Goal: Task Accomplishment & Management: Manage account settings

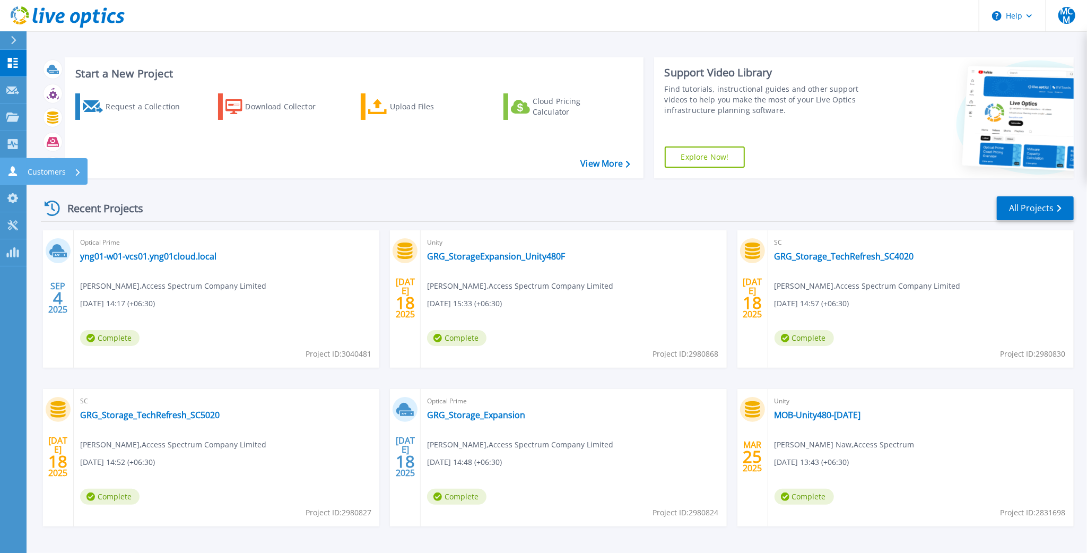
click at [9, 172] on icon at bounding box center [12, 171] width 13 height 10
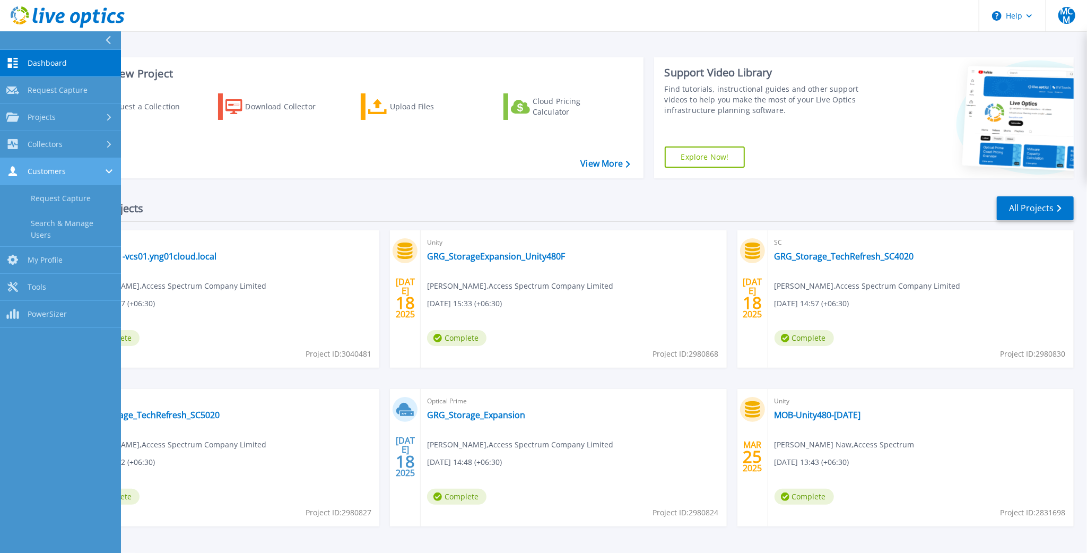
click at [69, 174] on div "Customers" at bounding box center [60, 171] width 108 height 10
click at [72, 173] on div "Customers" at bounding box center [60, 171] width 108 height 10
click at [51, 230] on link "Search & Manage Users" at bounding box center [60, 229] width 121 height 34
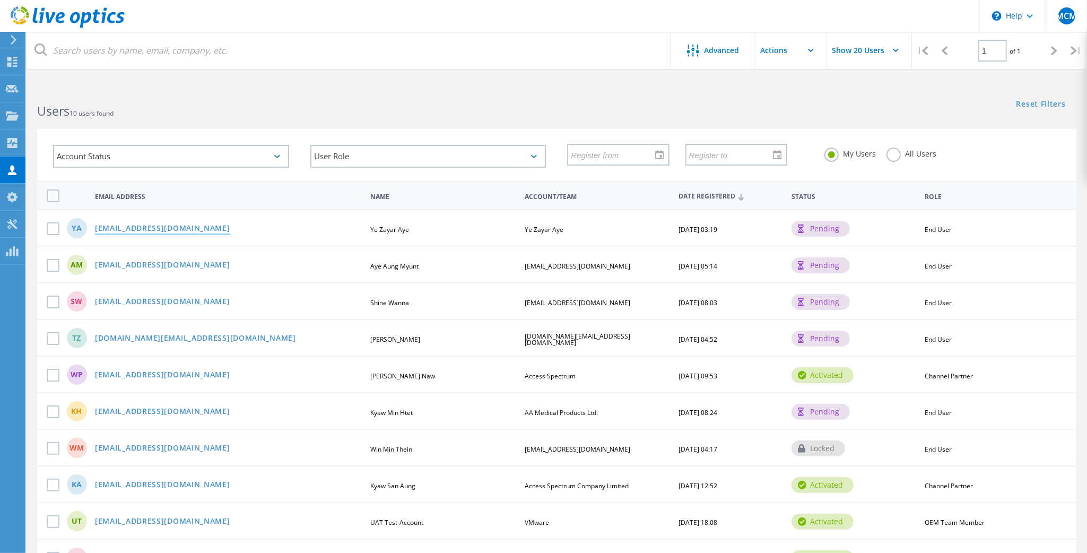
click at [170, 229] on link "[EMAIL_ADDRESS][DOMAIN_NAME]" at bounding box center [162, 228] width 135 height 9
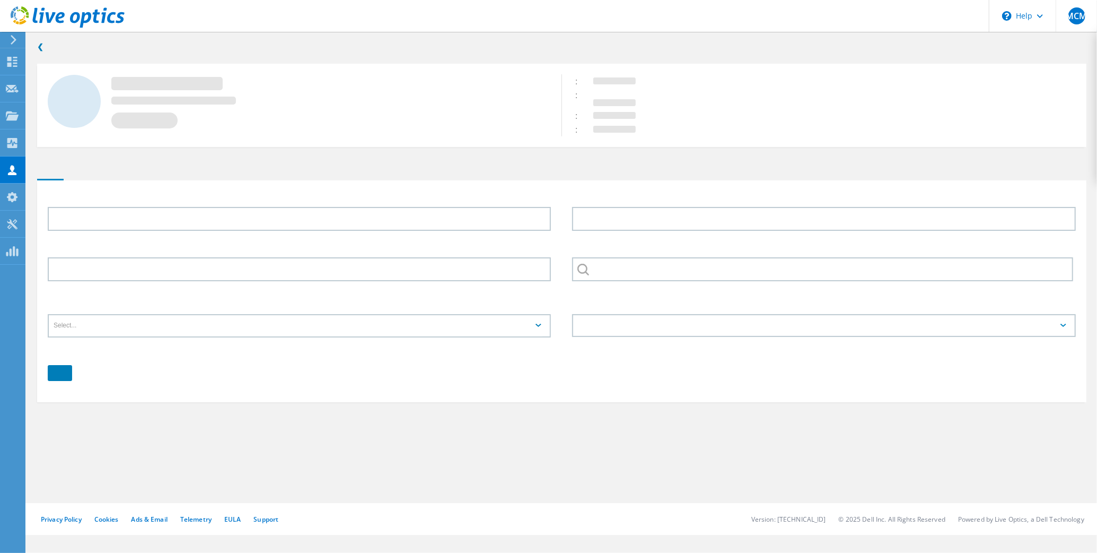
type input "Ye Zayar"
type input "Aye"
type input "Ye Zayar Aye"
type input "English"
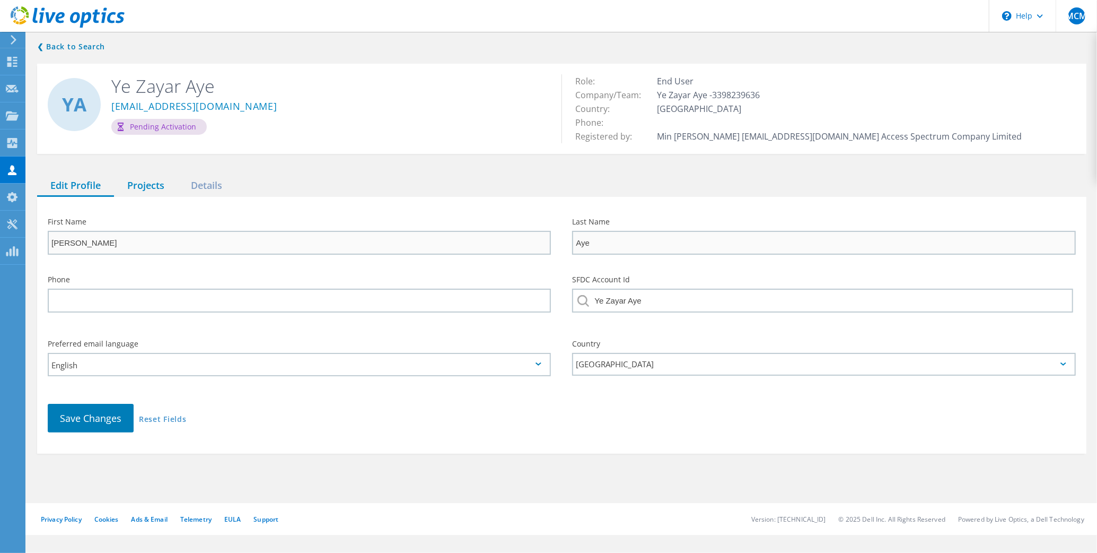
click at [147, 188] on div "Projects" at bounding box center [146, 186] width 64 height 22
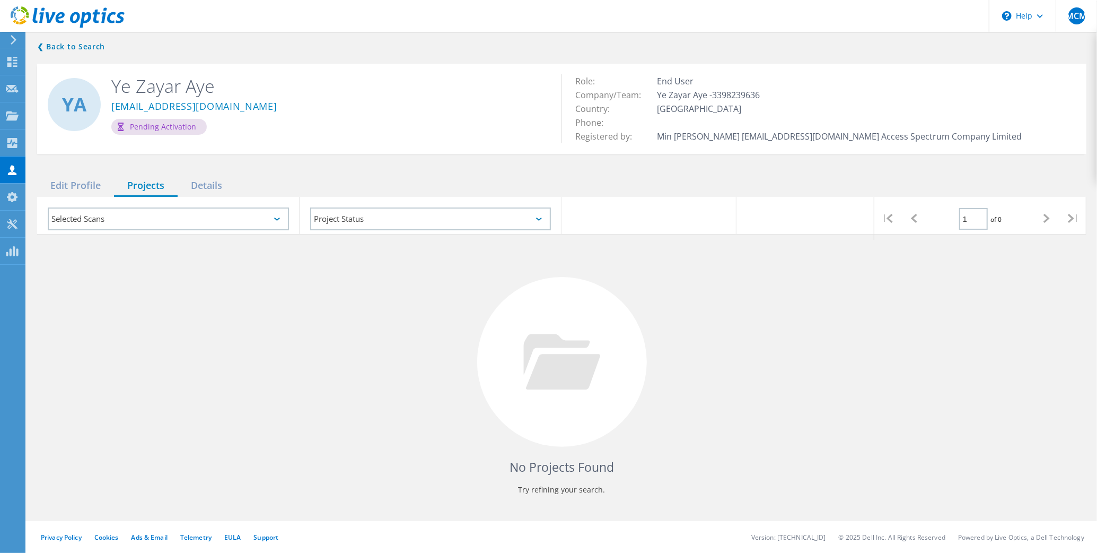
click at [208, 194] on div at bounding box center [562, 195] width 1050 height 3
click at [209, 189] on div "Details" at bounding box center [207, 186] width 58 height 22
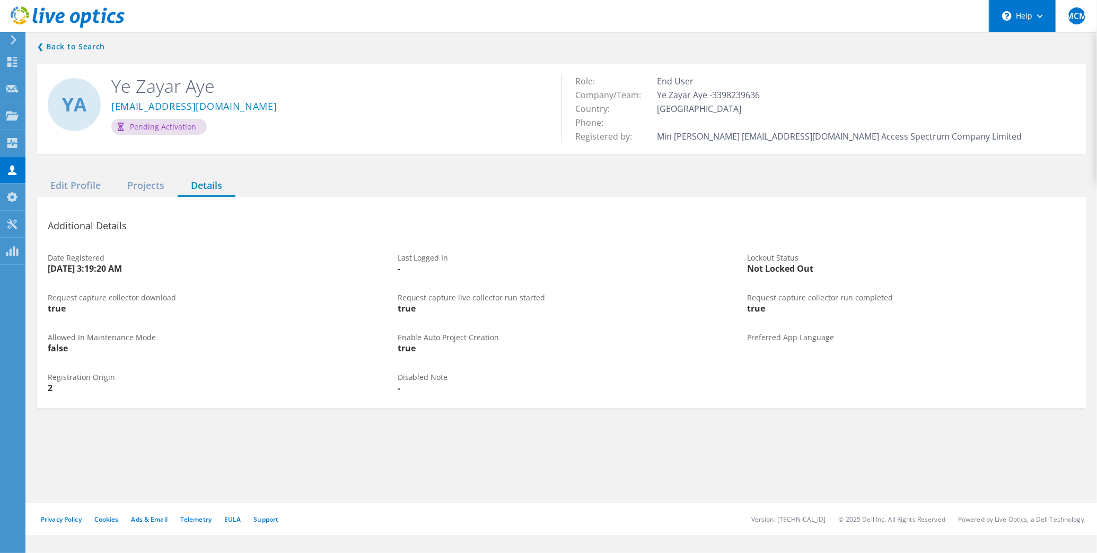
click at [1034, 15] on div "\n Help" at bounding box center [1022, 16] width 67 height 32
click at [87, 189] on div "Edit Profile" at bounding box center [75, 186] width 77 height 22
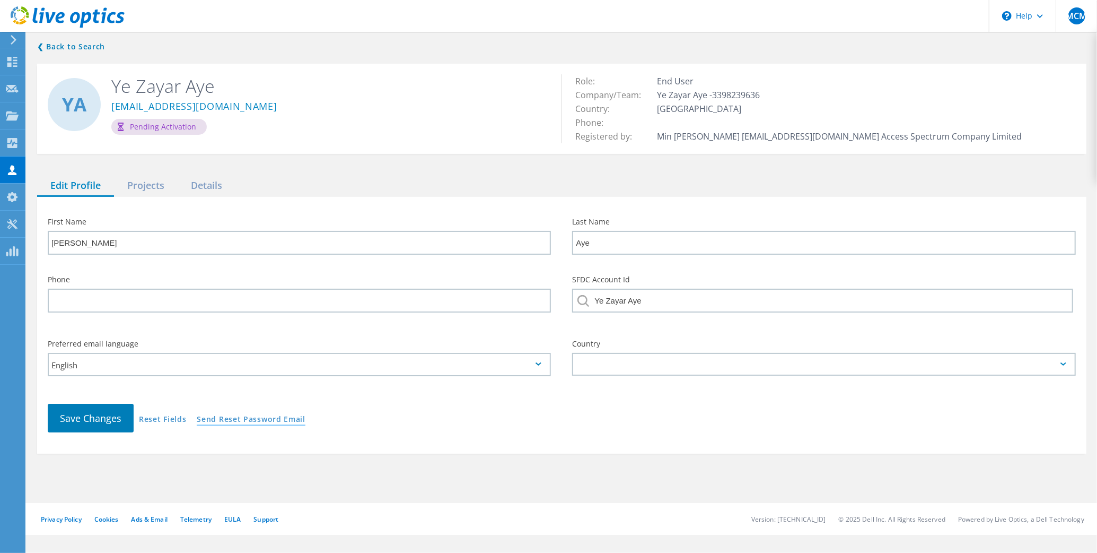
click at [247, 421] on link "Send Reset Password Email" at bounding box center [251, 419] width 109 height 9
click at [153, 186] on div "Projects" at bounding box center [146, 186] width 64 height 22
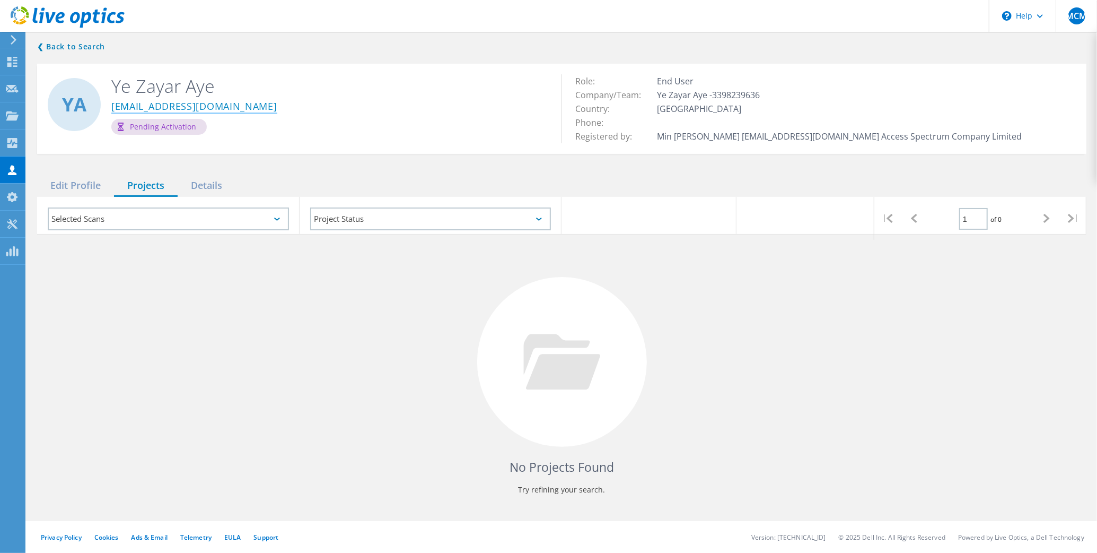
click at [154, 101] on link "yezayar.aye@apollo-towers.com" at bounding box center [194, 106] width 166 height 11
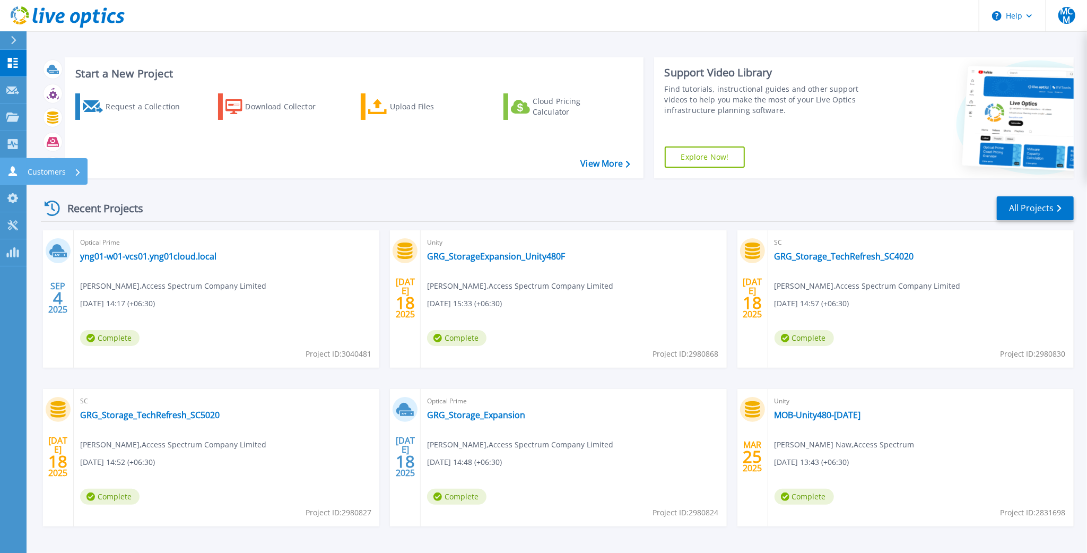
click at [17, 169] on icon at bounding box center [12, 171] width 13 height 10
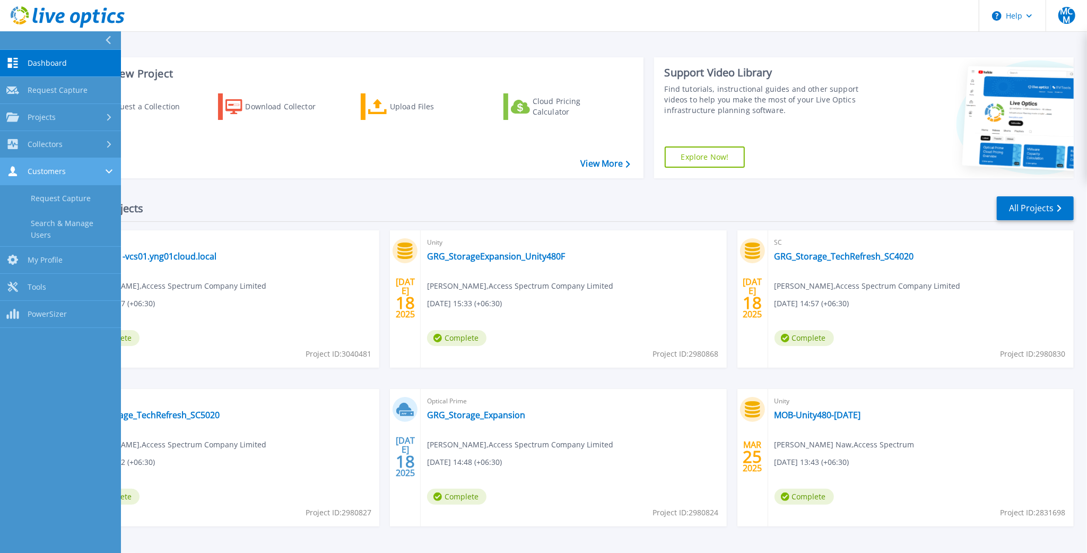
click at [73, 171] on div "Customers" at bounding box center [60, 171] width 108 height 10
click at [100, 171] on div "Customers" at bounding box center [60, 171] width 108 height 10
click at [52, 223] on link "Search & Manage Users" at bounding box center [60, 229] width 121 height 34
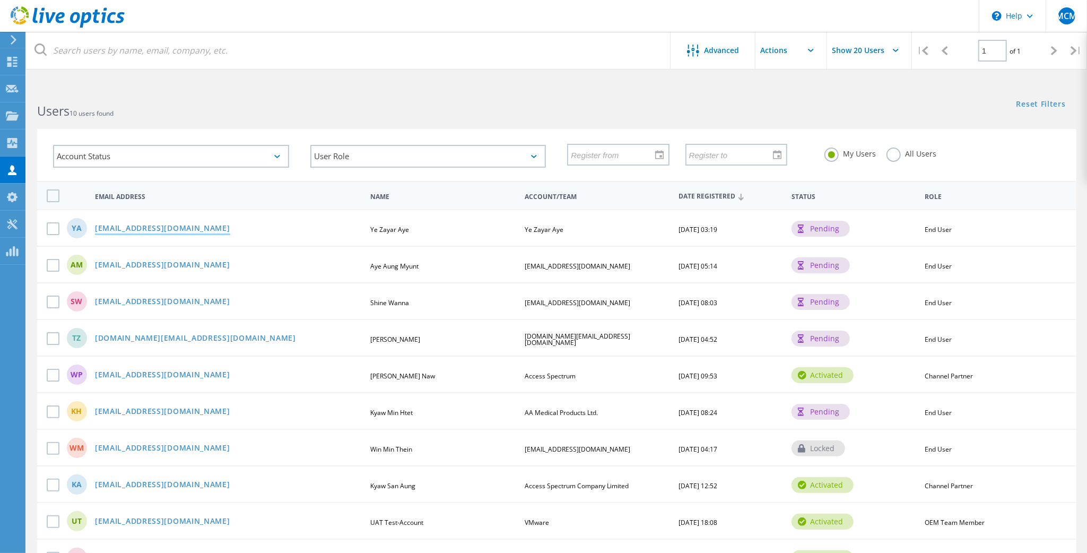
click at [172, 224] on link "[EMAIL_ADDRESS][DOMAIN_NAME]" at bounding box center [162, 228] width 135 height 9
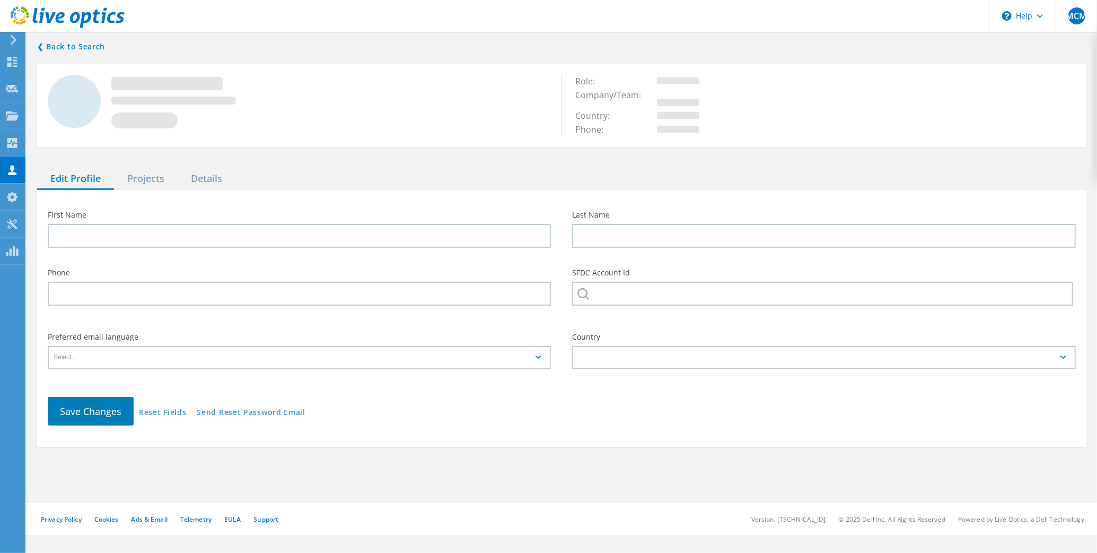
type input "[PERSON_NAME]"
type input "Aye"
type input "Ye Zayar Aye"
type input "English"
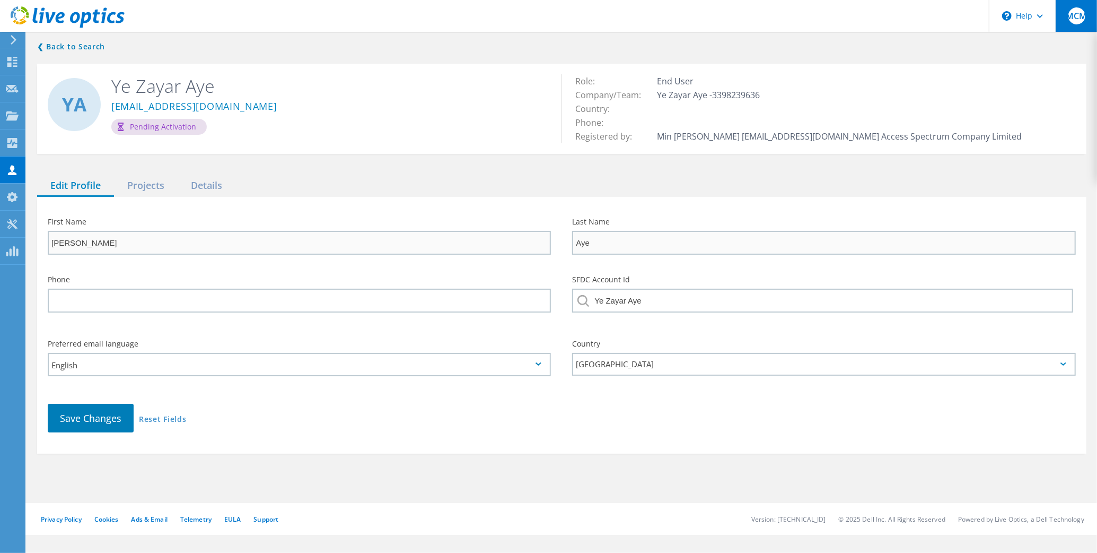
click at [1072, 18] on span "MCM" at bounding box center [1076, 16] width 21 height 8
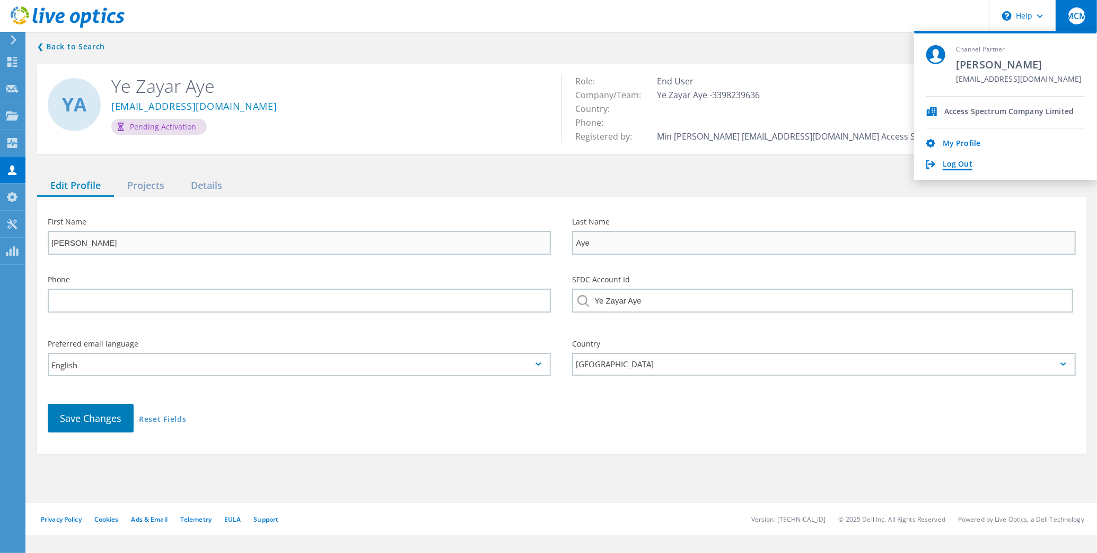
click at [962, 165] on link "Log Out" at bounding box center [958, 165] width 30 height 10
click at [964, 162] on link "Log Out" at bounding box center [958, 165] width 30 height 10
